Goal: Information Seeking & Learning: Learn about a topic

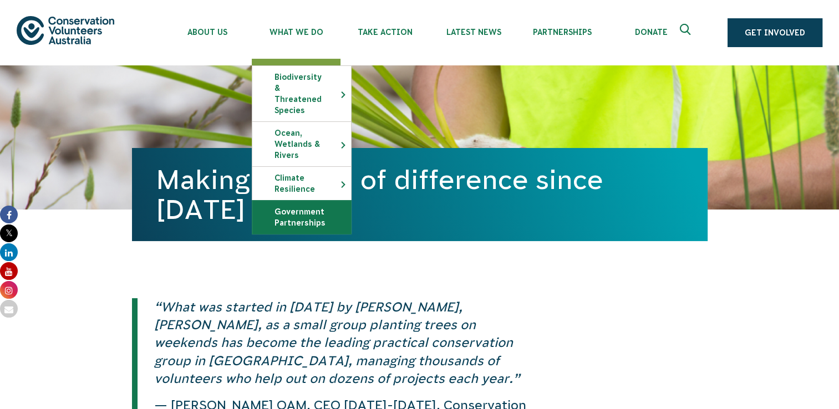
click at [301, 201] on link "Government Partnerships" at bounding box center [301, 217] width 99 height 33
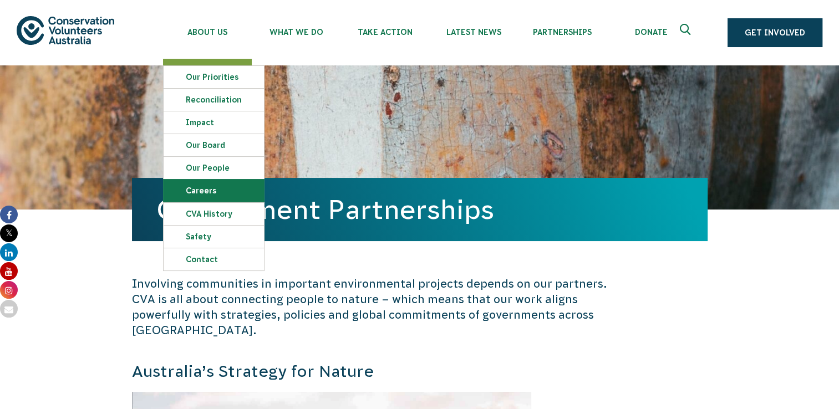
click at [222, 187] on link "Careers" at bounding box center [214, 191] width 100 height 22
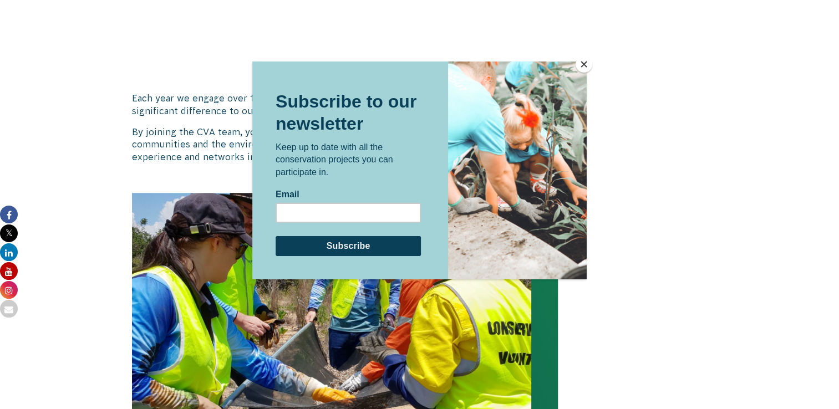
scroll to position [1164, 0]
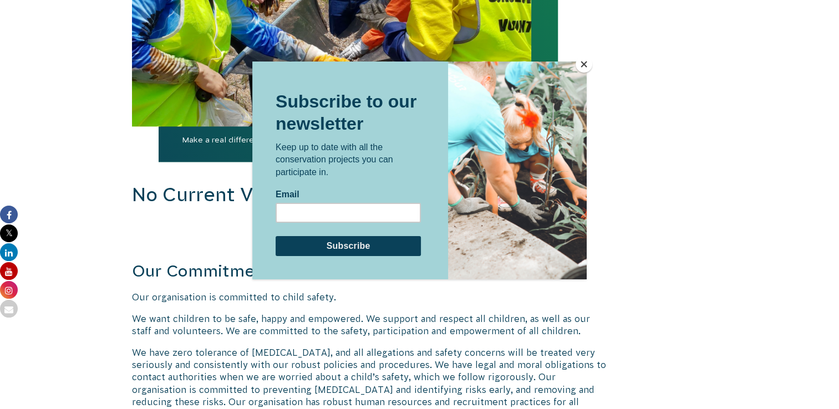
click at [581, 68] on button "Close" at bounding box center [583, 64] width 17 height 17
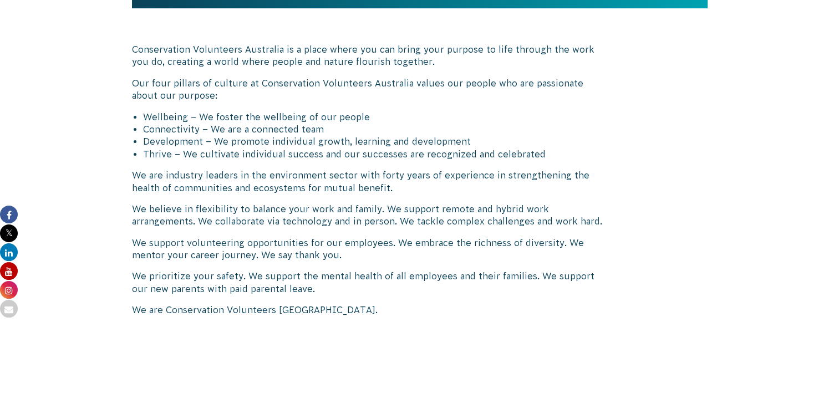
scroll to position [0, 0]
